Goal: Task Accomplishment & Management: Manage account settings

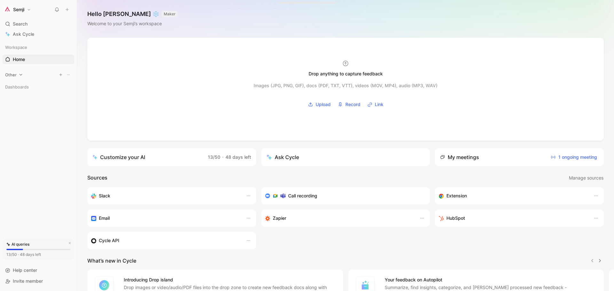
click at [20, 75] on icon at bounding box center [20, 75] width 3 height 2
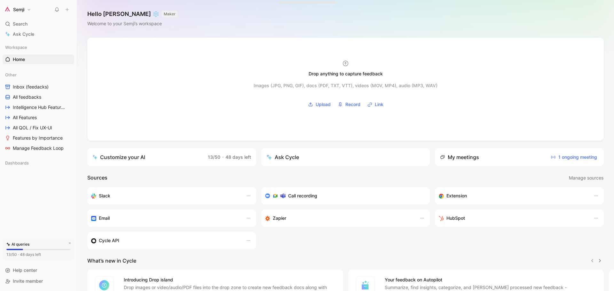
click at [31, 9] on button "Semji" at bounding box center [18, 9] width 30 height 9
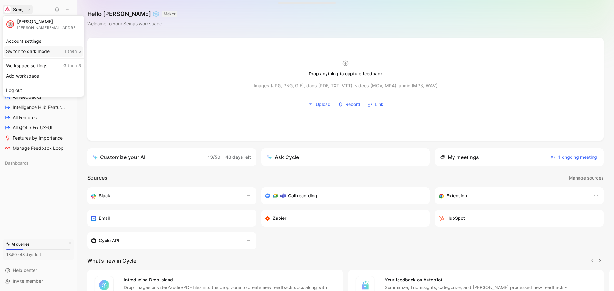
click at [35, 50] on div "Switch to dark mode T then S" at bounding box center [43, 51] width 79 height 10
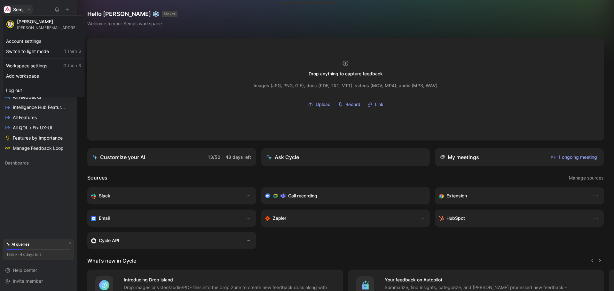
click at [200, 22] on div at bounding box center [307, 145] width 614 height 291
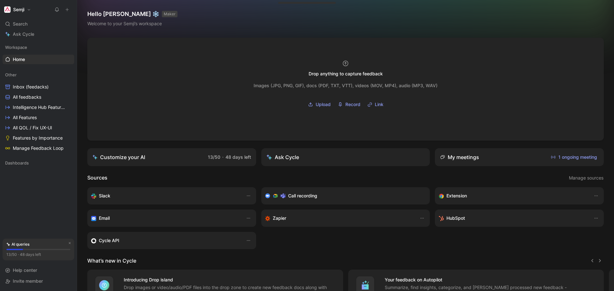
click at [29, 9] on button "Semji" at bounding box center [18, 9] width 30 height 9
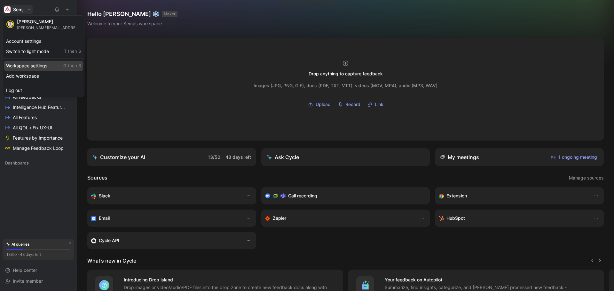
click at [40, 69] on div "Workspace settings G then S" at bounding box center [43, 66] width 79 height 10
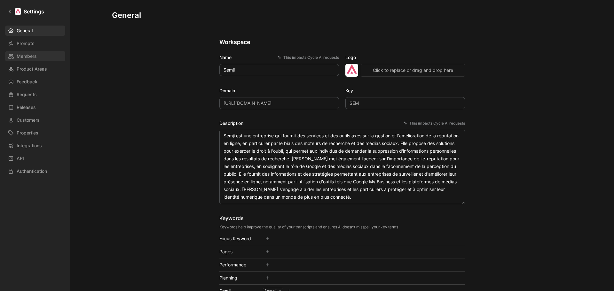
click at [32, 52] on link "Members" at bounding box center [35, 56] width 60 height 10
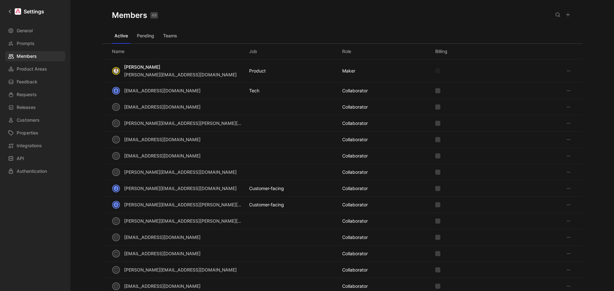
click at [566, 106] on icon at bounding box center [568, 107] width 5 height 5
click at [555, 16] on icon at bounding box center [557, 14] width 5 height 5
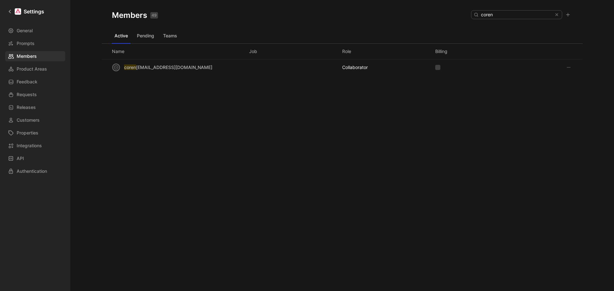
type input "coren"
click at [567, 69] on icon at bounding box center [568, 67] width 5 height 5
click at [591, 90] on span "Remove" at bounding box center [583, 89] width 17 height 5
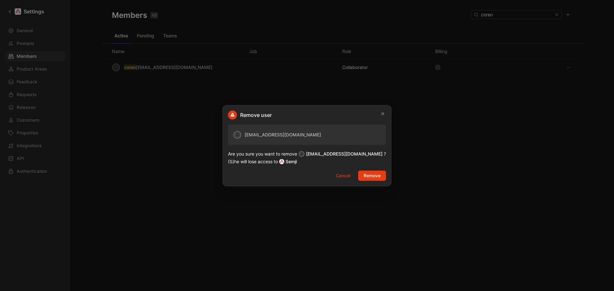
click at [368, 175] on span "Remove" at bounding box center [371, 176] width 17 height 8
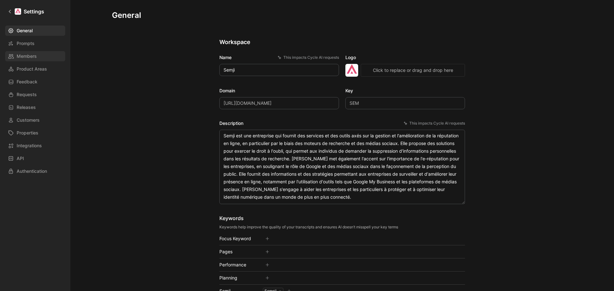
click at [38, 56] on link "Members" at bounding box center [35, 56] width 60 height 10
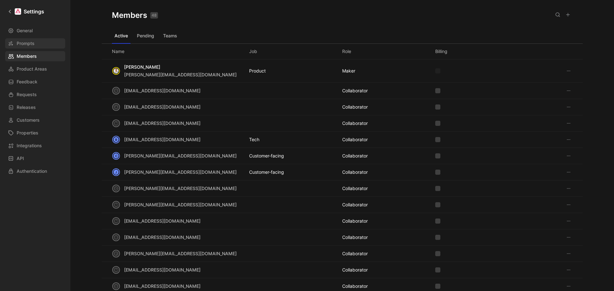
click at [43, 42] on link "Prompts" at bounding box center [35, 43] width 60 height 10
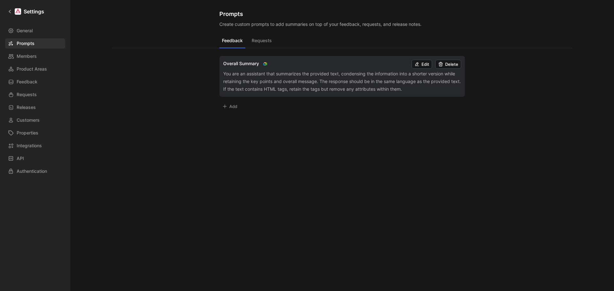
click at [415, 214] on div "Prompts Create custom prompts to add summaries on top of your feedback, request…" at bounding box center [342, 140] width 460 height 281
click at [13, 30] on icon at bounding box center [11, 31] width 6 height 6
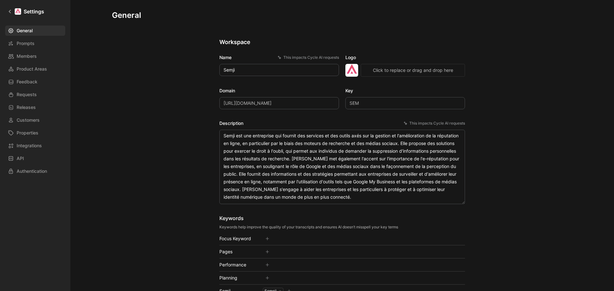
click at [61, 106] on link "Releases" at bounding box center [35, 107] width 60 height 10
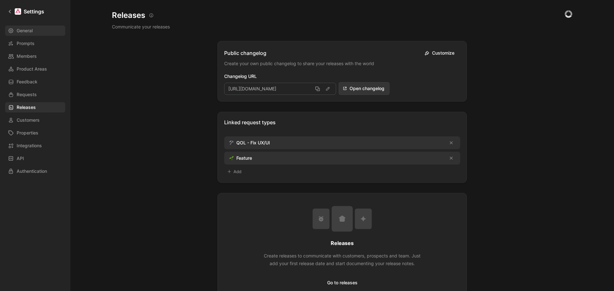
click at [29, 34] on span "General" at bounding box center [25, 31] width 16 height 8
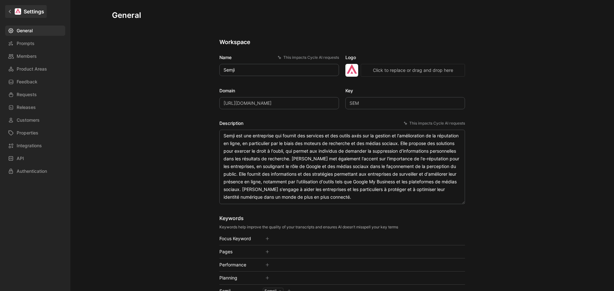
click at [10, 15] on link "Settings" at bounding box center [26, 11] width 42 height 13
